Goal: Task Accomplishment & Management: Manage account settings

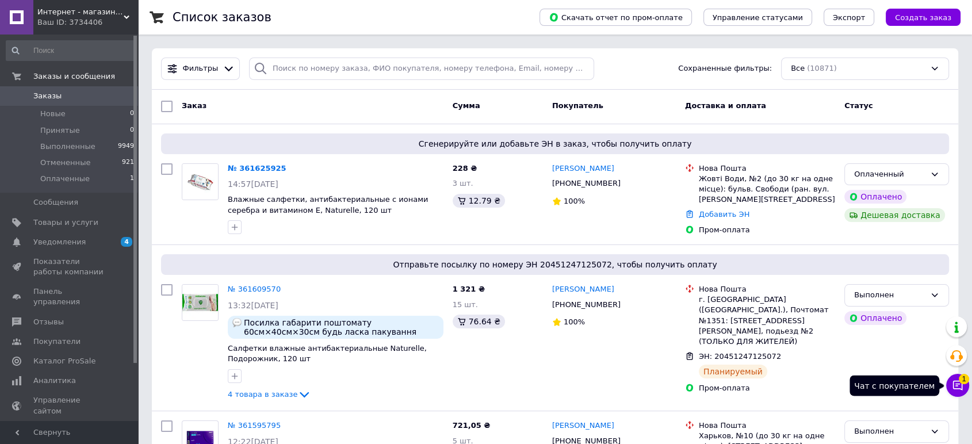
click at [961, 387] on icon at bounding box center [958, 386] width 12 height 12
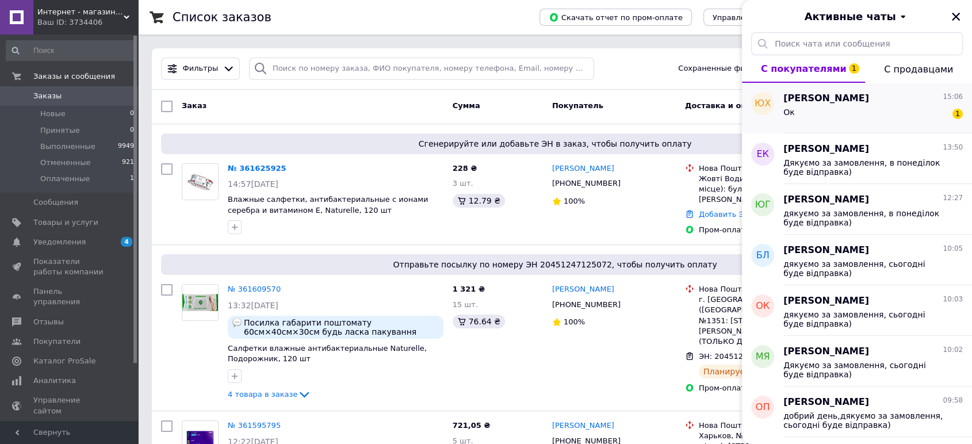
click at [851, 116] on div "Ок 1" at bounding box center [872, 114] width 179 height 18
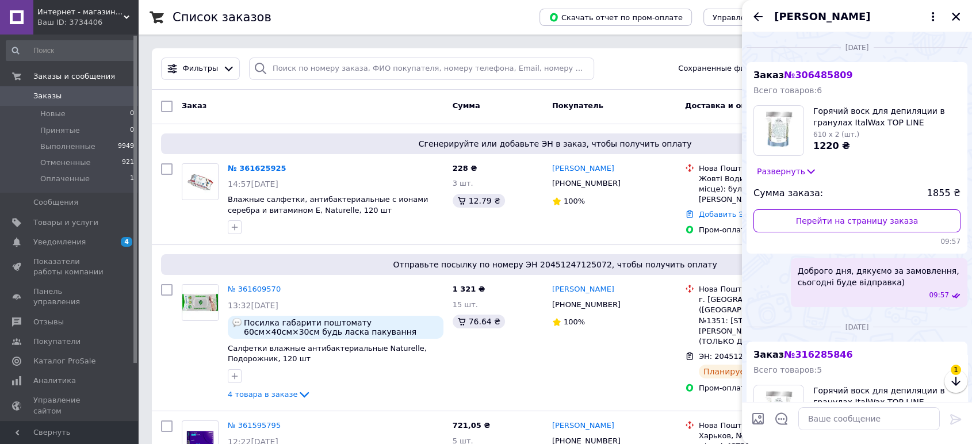
scroll to position [2566, 0]
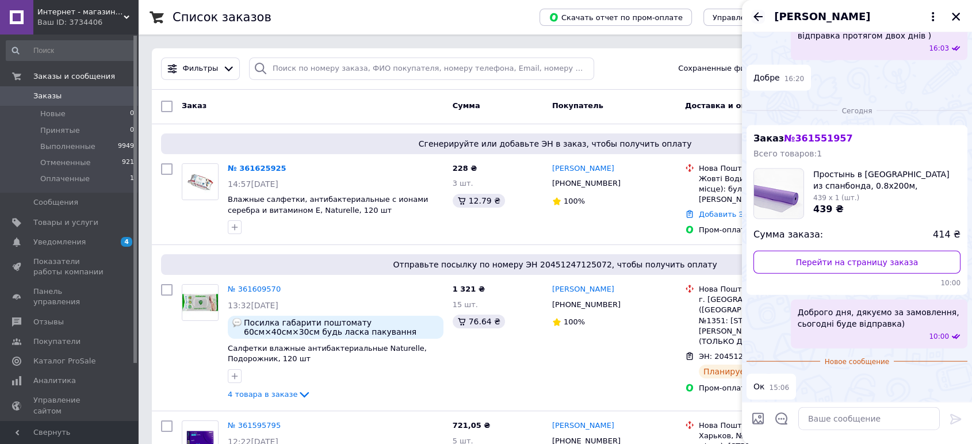
click at [760, 14] on icon "Назад" at bounding box center [758, 17] width 14 height 14
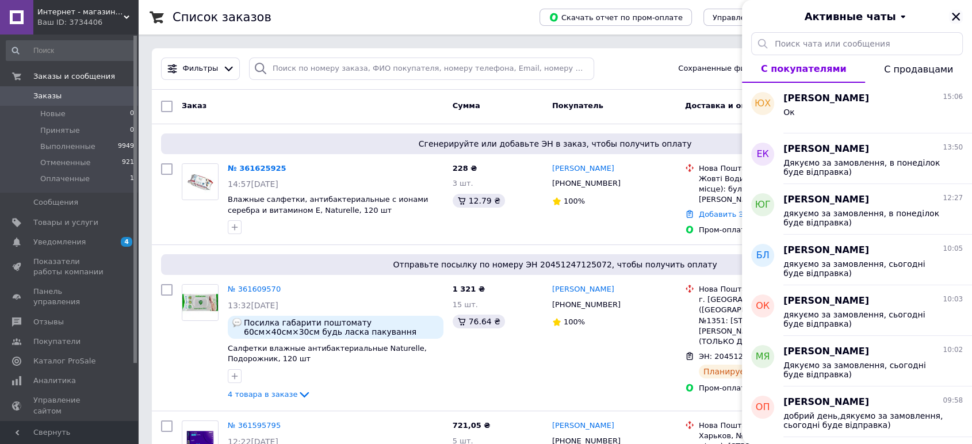
click at [960, 16] on icon "Закрыть" at bounding box center [956, 17] width 10 height 10
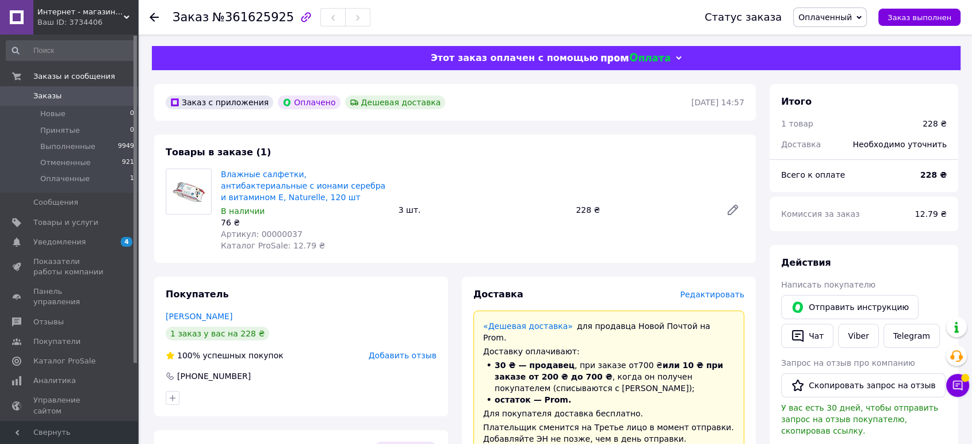
click at [266, 232] on span "Артикул: 00000037" at bounding box center [262, 233] width 82 height 9
copy span "00000037"
click at [959, 383] on icon at bounding box center [958, 386] width 12 height 12
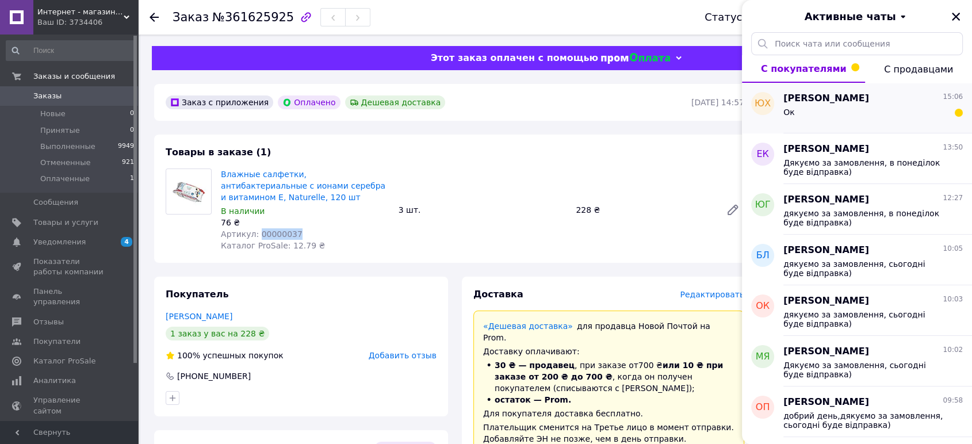
click at [862, 118] on div "Ок" at bounding box center [872, 114] width 179 height 18
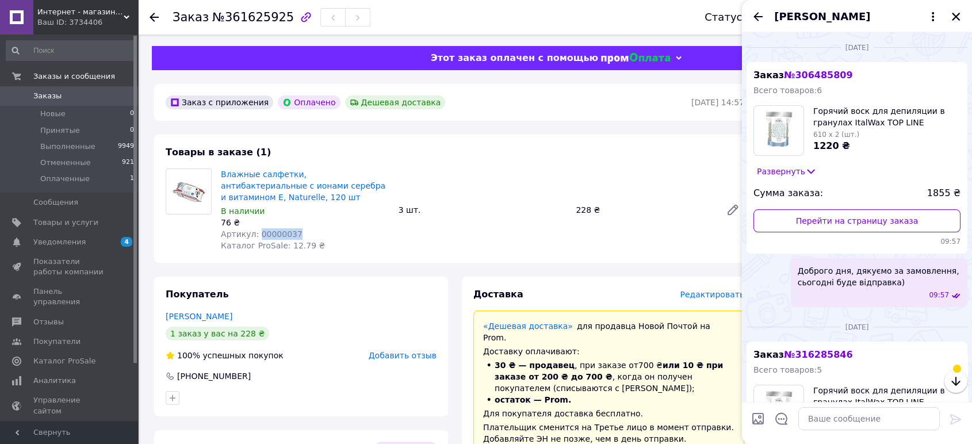
scroll to position [2566, 0]
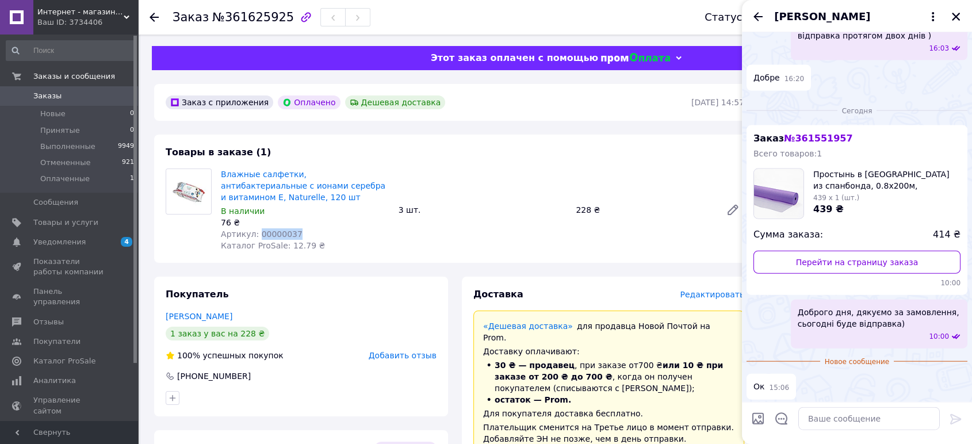
click at [756, 17] on icon "Назад" at bounding box center [757, 16] width 9 height 9
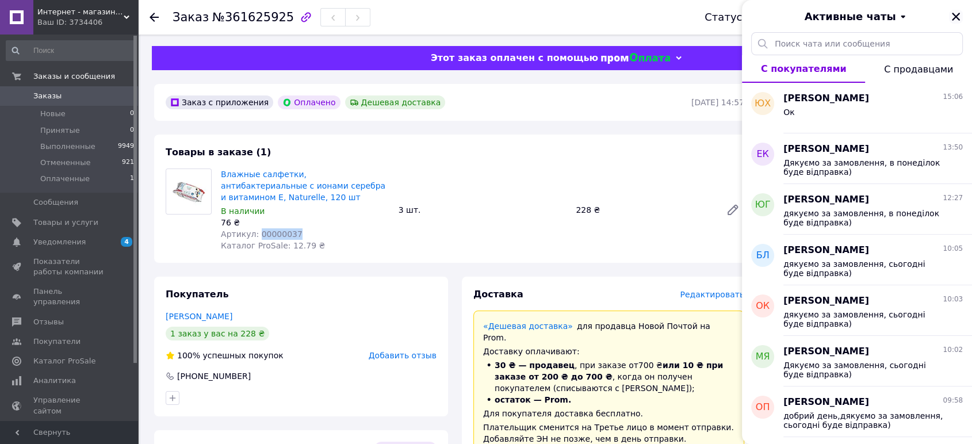
click at [956, 15] on icon "Закрыть" at bounding box center [956, 17] width 10 height 10
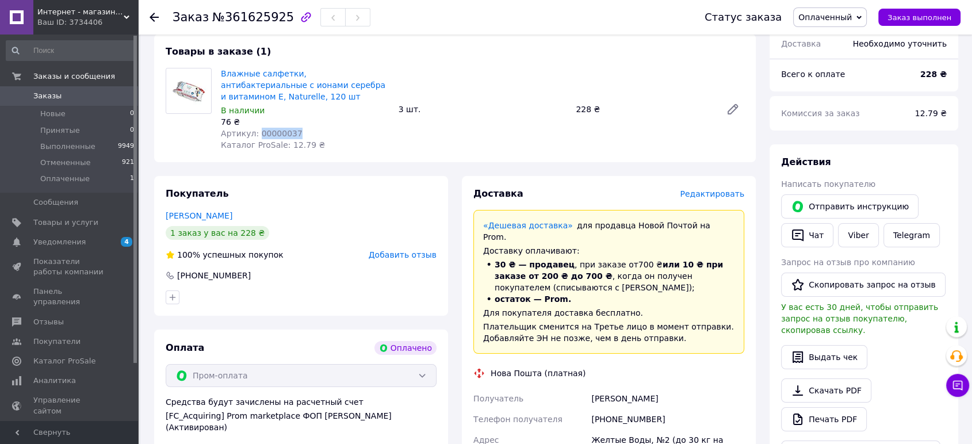
scroll to position [255, 0]
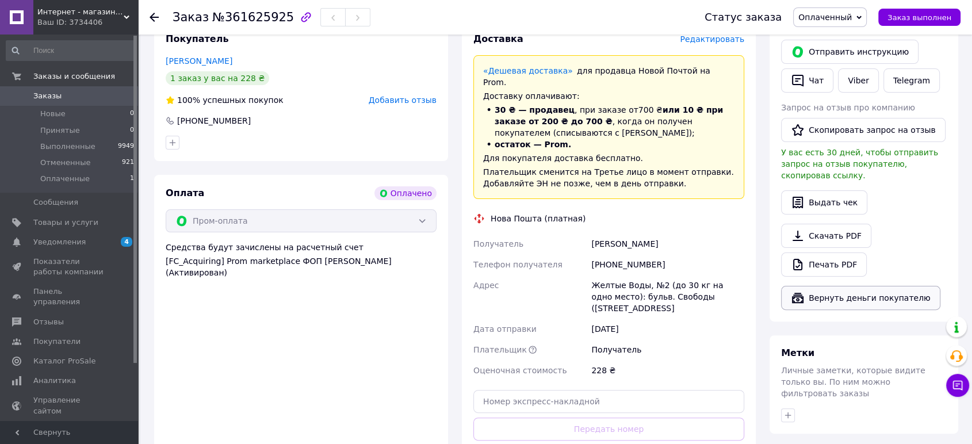
click at [854, 286] on button "Вернуть деньги покупателю" at bounding box center [860, 298] width 159 height 24
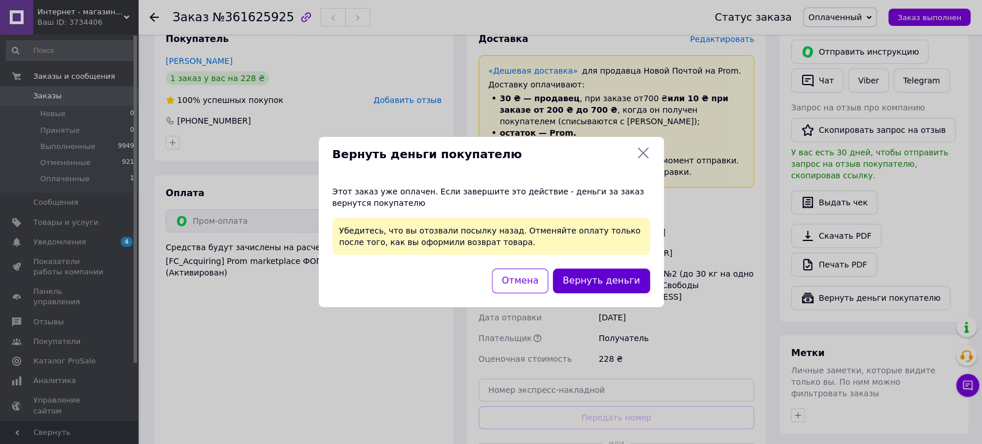
click at [612, 280] on button "Вернуть деньги" at bounding box center [601, 281] width 97 height 25
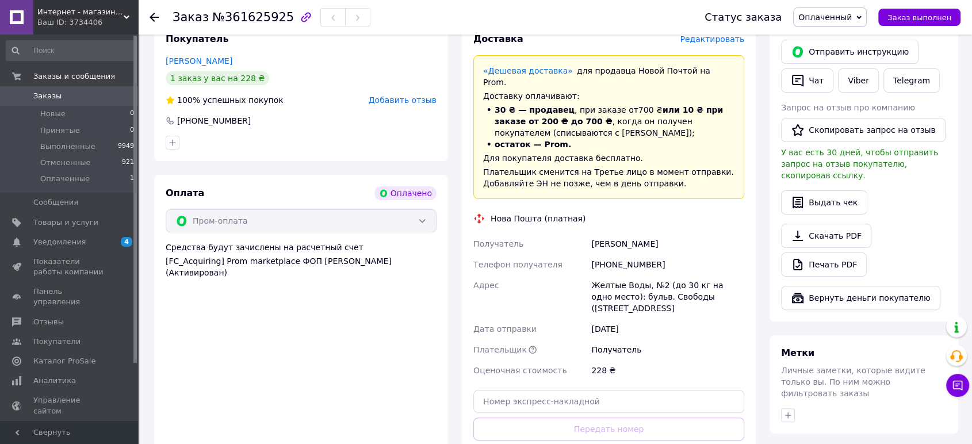
scroll to position [0, 0]
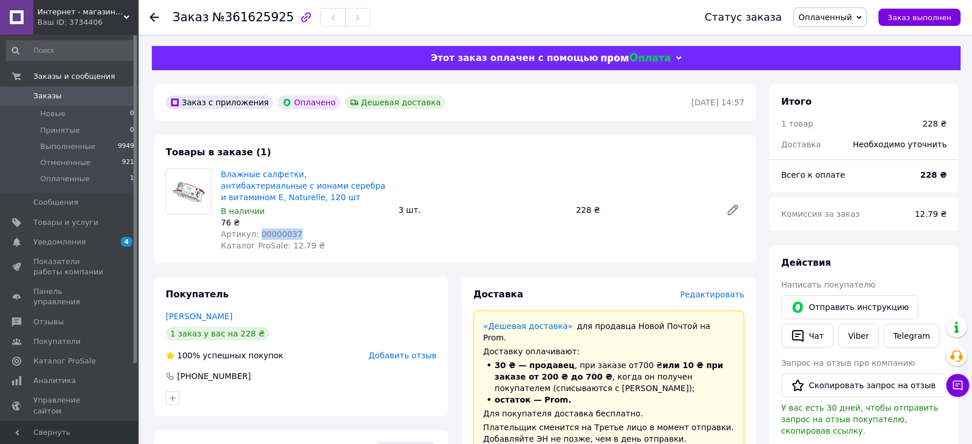
click at [822, 18] on span "Оплаченный" at bounding box center [824, 17] width 53 height 9
click at [832, 53] on li "Выполнен" at bounding box center [830, 57] width 72 height 17
